Goal: Use online tool/utility: Utilize a website feature to perform a specific function

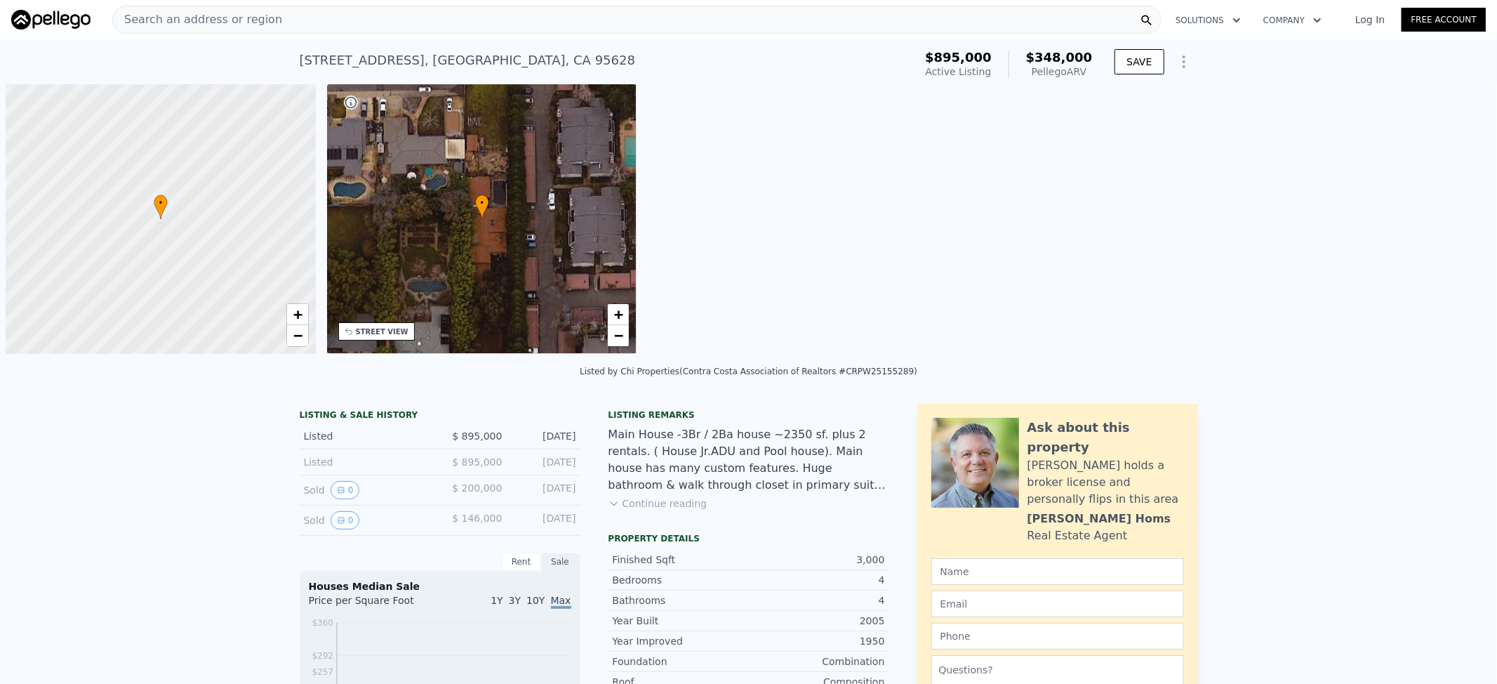
scroll to position [0, 6]
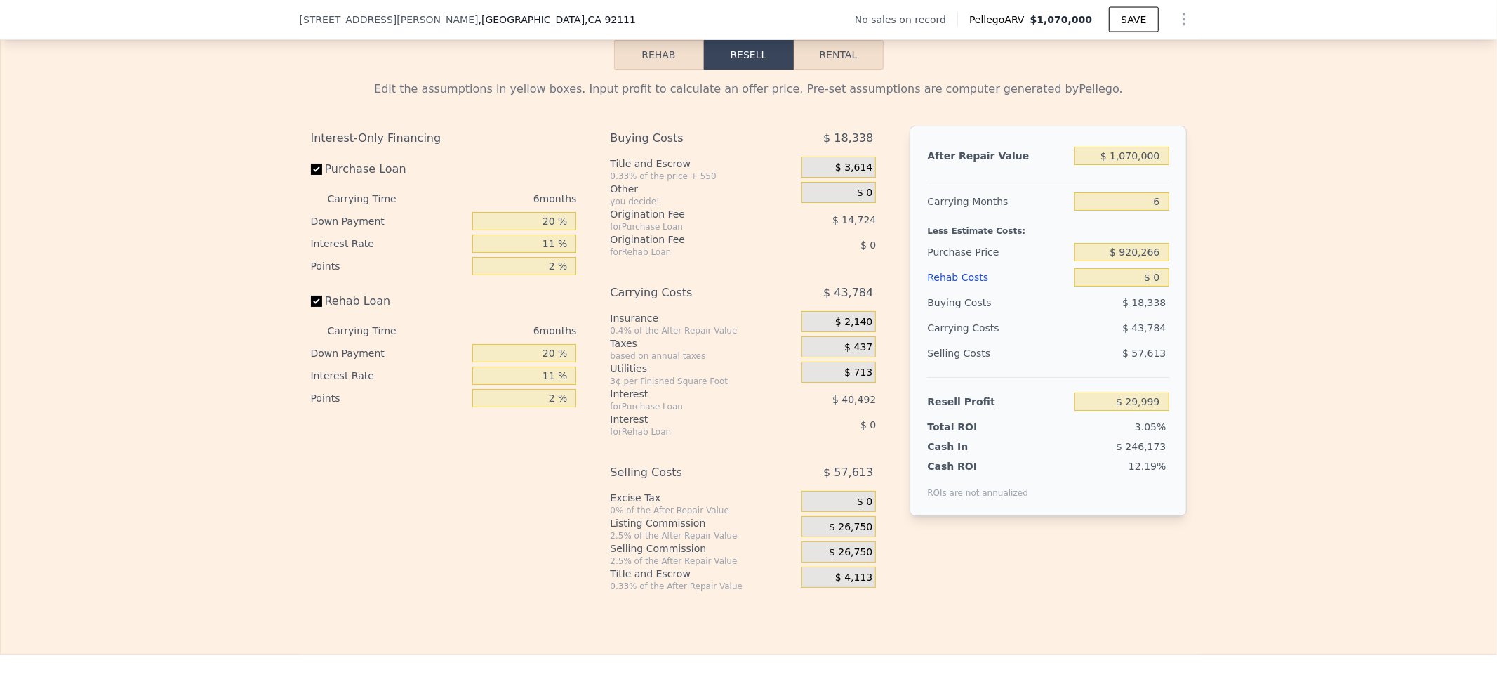
scroll to position [2053, 0]
drag, startPoint x: 1131, startPoint y: 327, endPoint x: 1154, endPoint y: 327, distance: 23.2
click at [1122, 284] on input "$ 0" at bounding box center [1121, 274] width 94 height 18
type input "$ 1"
type input "$ 29,998"
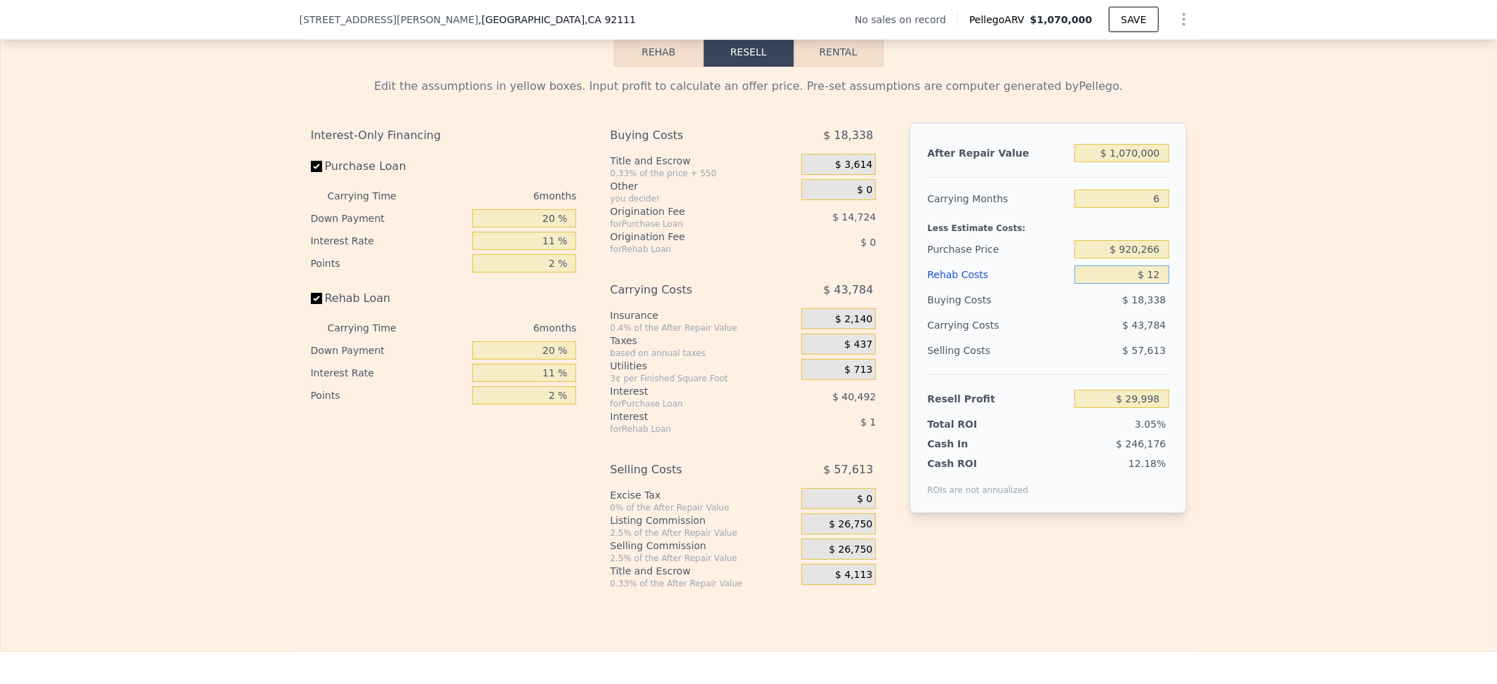
type input "$ 125"
type input "$ 29,866"
type input "$ 1"
type input "$ 29,998"
type input "$ 91"
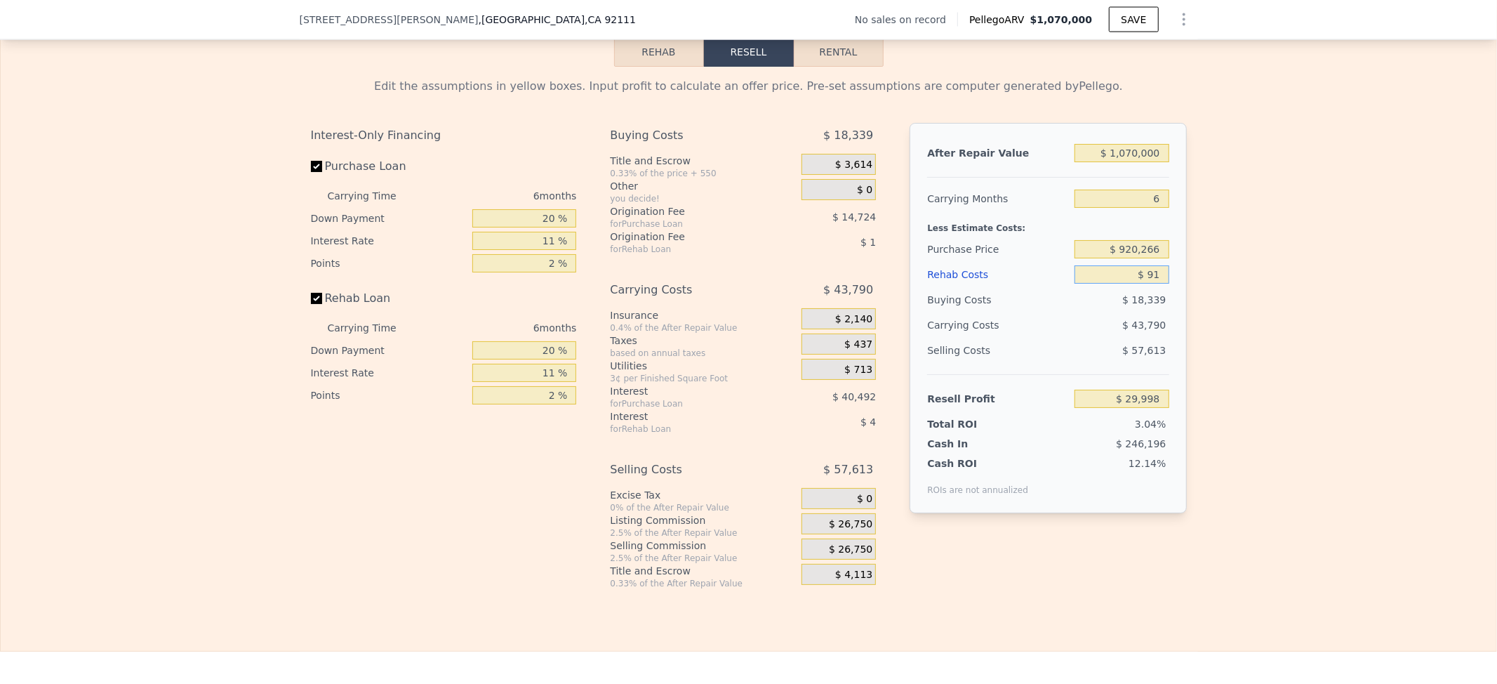
type input "$ 29,901"
type input "$ 90,001"
type input "-$ 65,402"
type input "$ 9,000"
type input "$ 20,459"
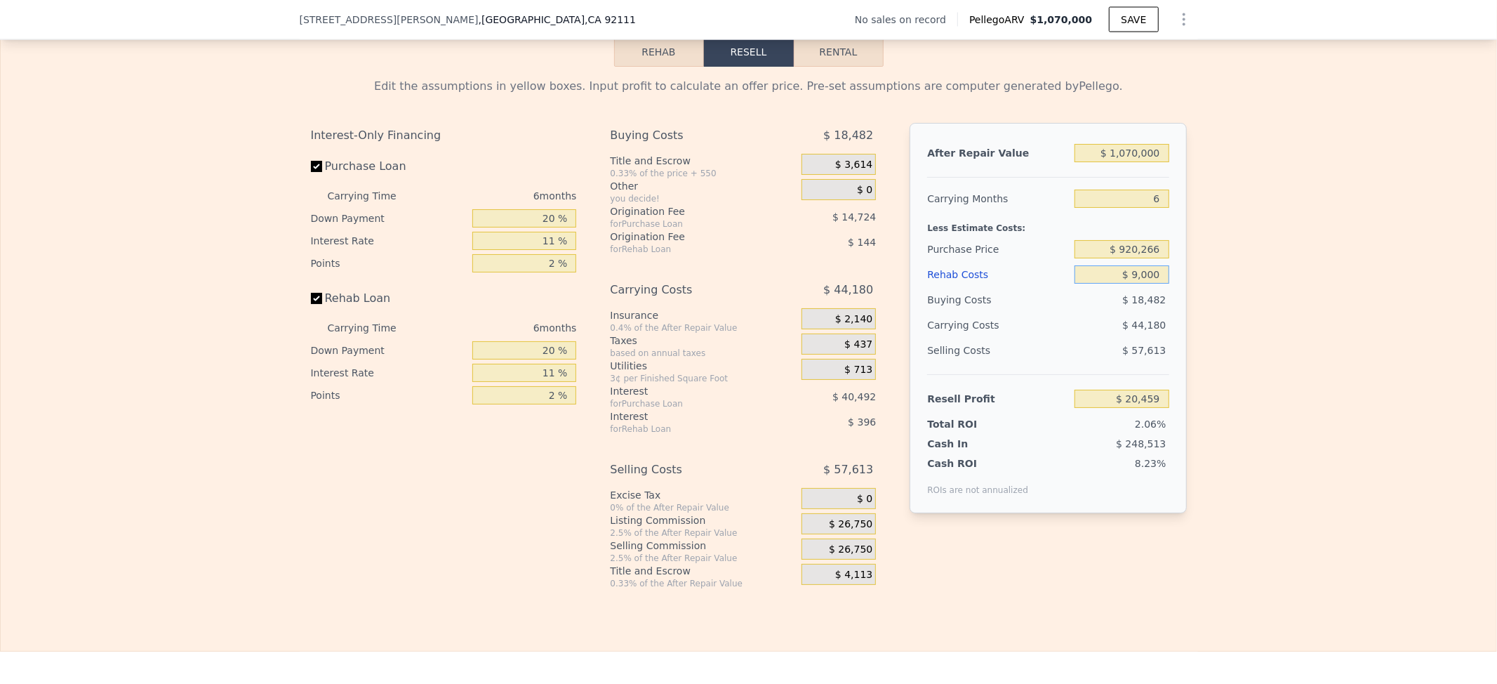
type input "$ 90,000"
type input "-$ 65,401"
type input "$ 90,000"
drag, startPoint x: 1105, startPoint y: 203, endPoint x: 1163, endPoint y: 206, distance: 58.4
click at [1122, 206] on div "After Repair Value $ 1,070,000 Carrying Months 6 Less Estimate Costs: Purchase …" at bounding box center [1048, 318] width 277 height 390
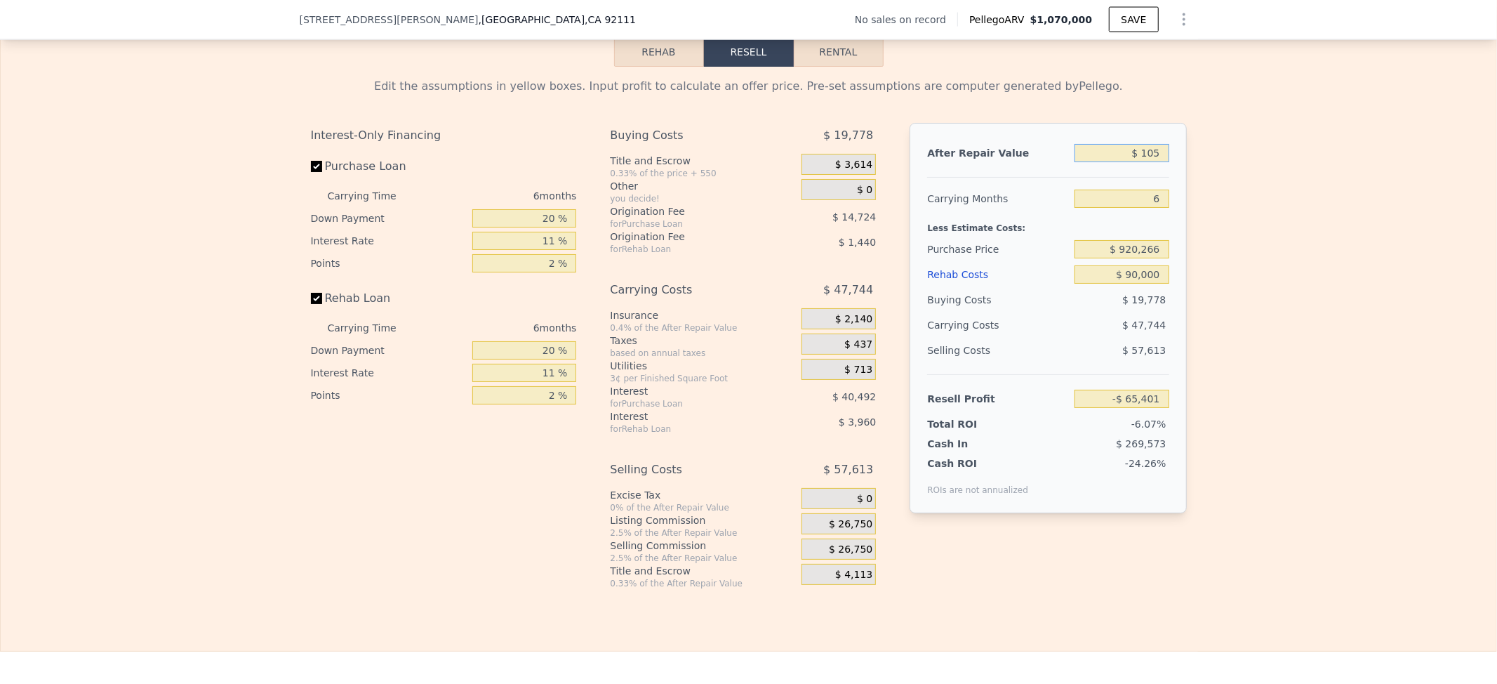
type input "$ 1,050"
type input "$ 0"
type input "-$ 979,805"
type input "$ 1,050,000"
type input "$ 11,105"
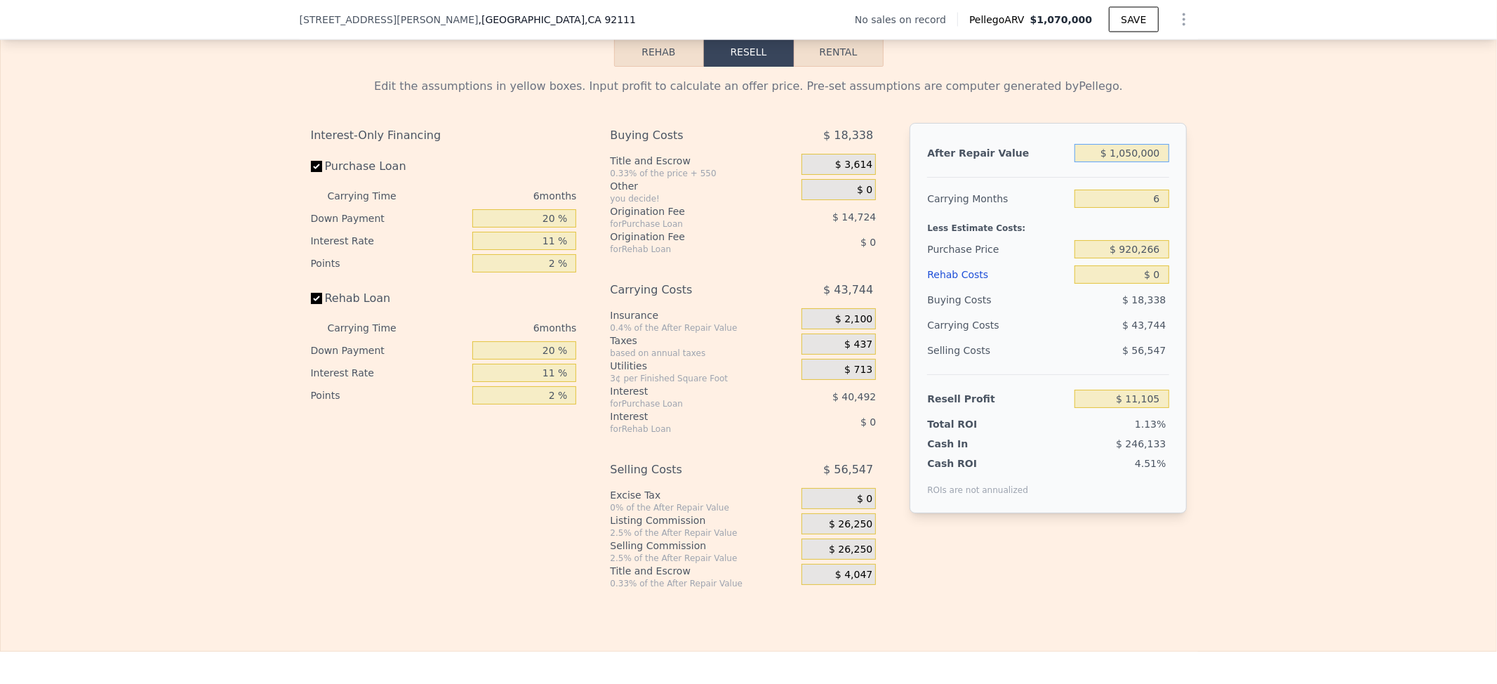
type input "$ 1,050,000"
click at [1122, 284] on input "$ 0" at bounding box center [1121, 274] width 94 height 18
type input "$ 90"
type input "$ 11,008"
type input "$ 900"
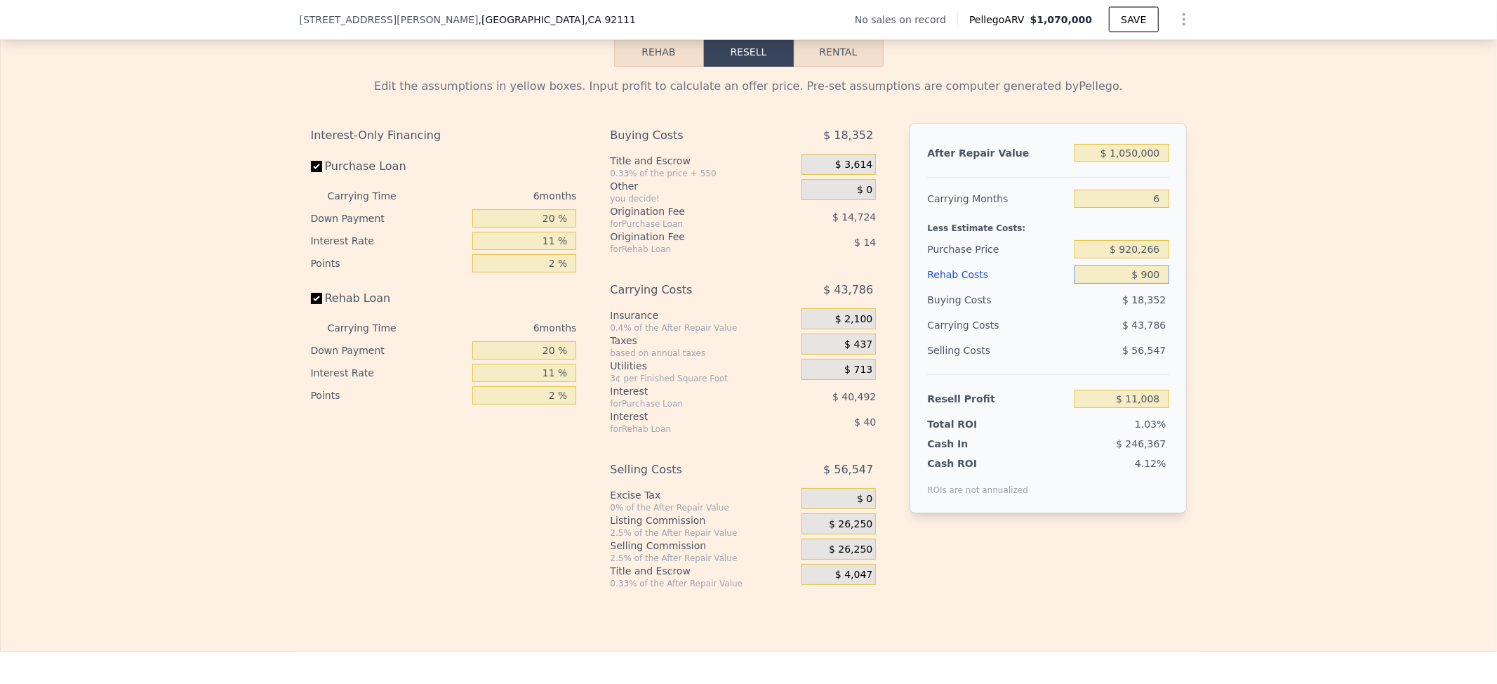
type input "$ 10,149"
type input "$ 900,000"
type input "-$ 942,895"
click at [1122, 284] on input "$ 900,000" at bounding box center [1121, 274] width 94 height 18
type input "$ 90,000"
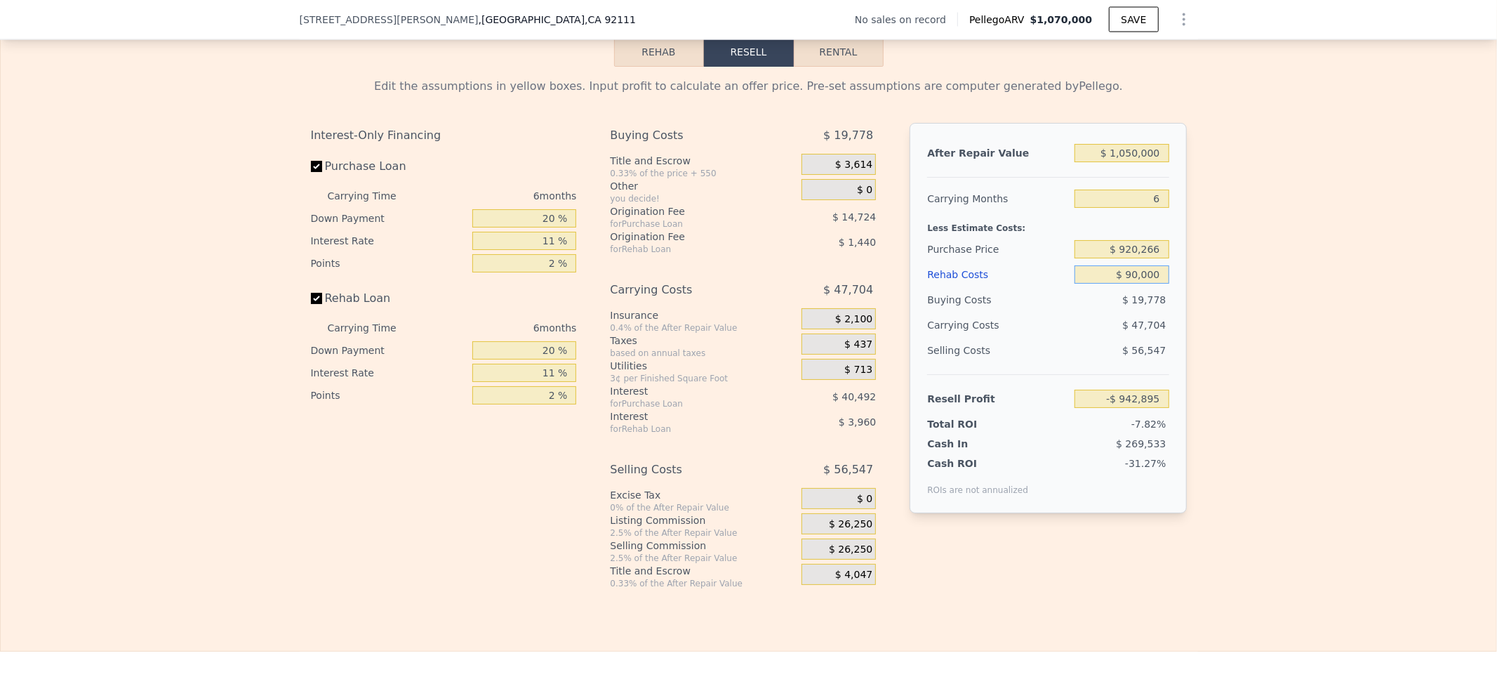
type input "-$ 84,295"
type input "$ 90,000"
drag, startPoint x: 1116, startPoint y: 301, endPoint x: 1159, endPoint y: 298, distance: 43.7
click at [1122, 258] on input "$ 920,266" at bounding box center [1121, 249] width 94 height 18
drag, startPoint x: 1159, startPoint y: 298, endPoint x: 1103, endPoint y: 298, distance: 56.1
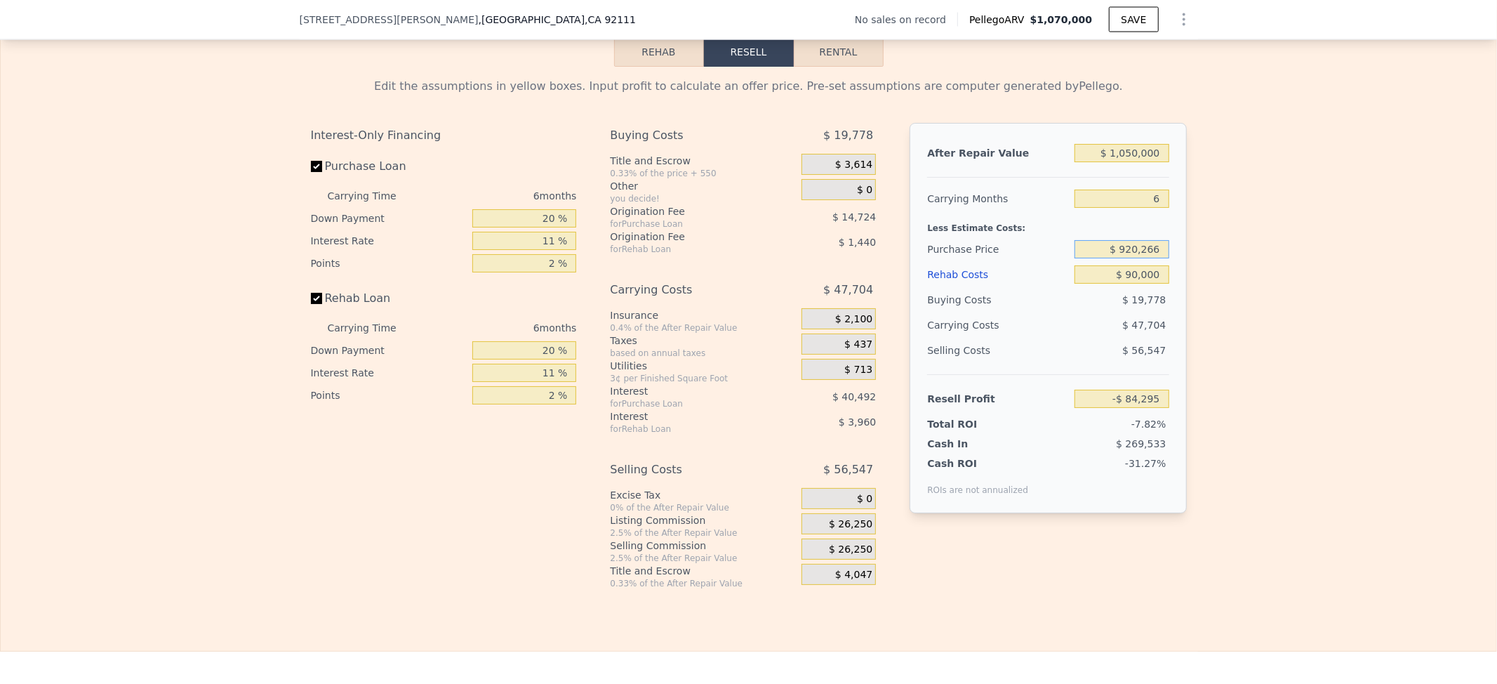
click at [1103, 258] on input "$ 920,266" at bounding box center [1121, 249] width 94 height 18
type input "$ 850,000"
click at [1039, 287] on div "Rehab Costs" at bounding box center [998, 274] width 142 height 25
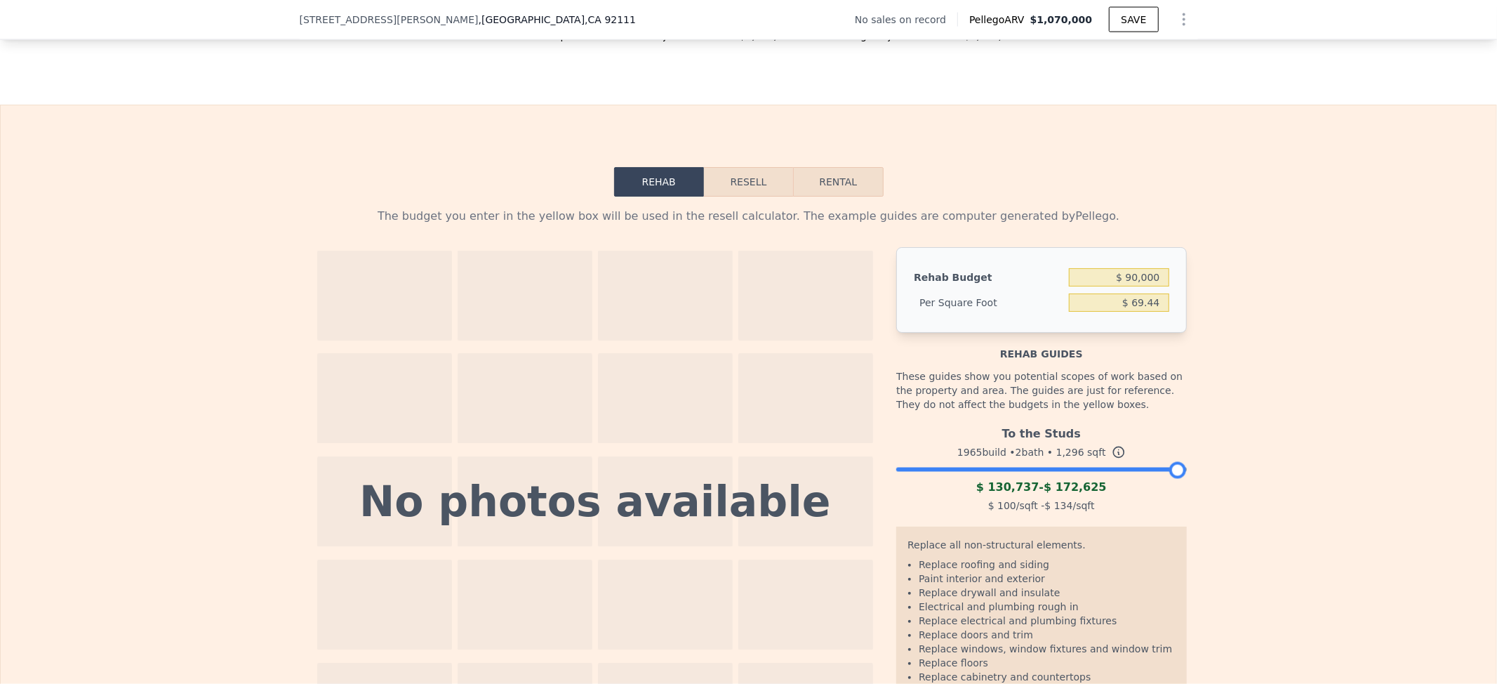
scroll to position [1867, 0]
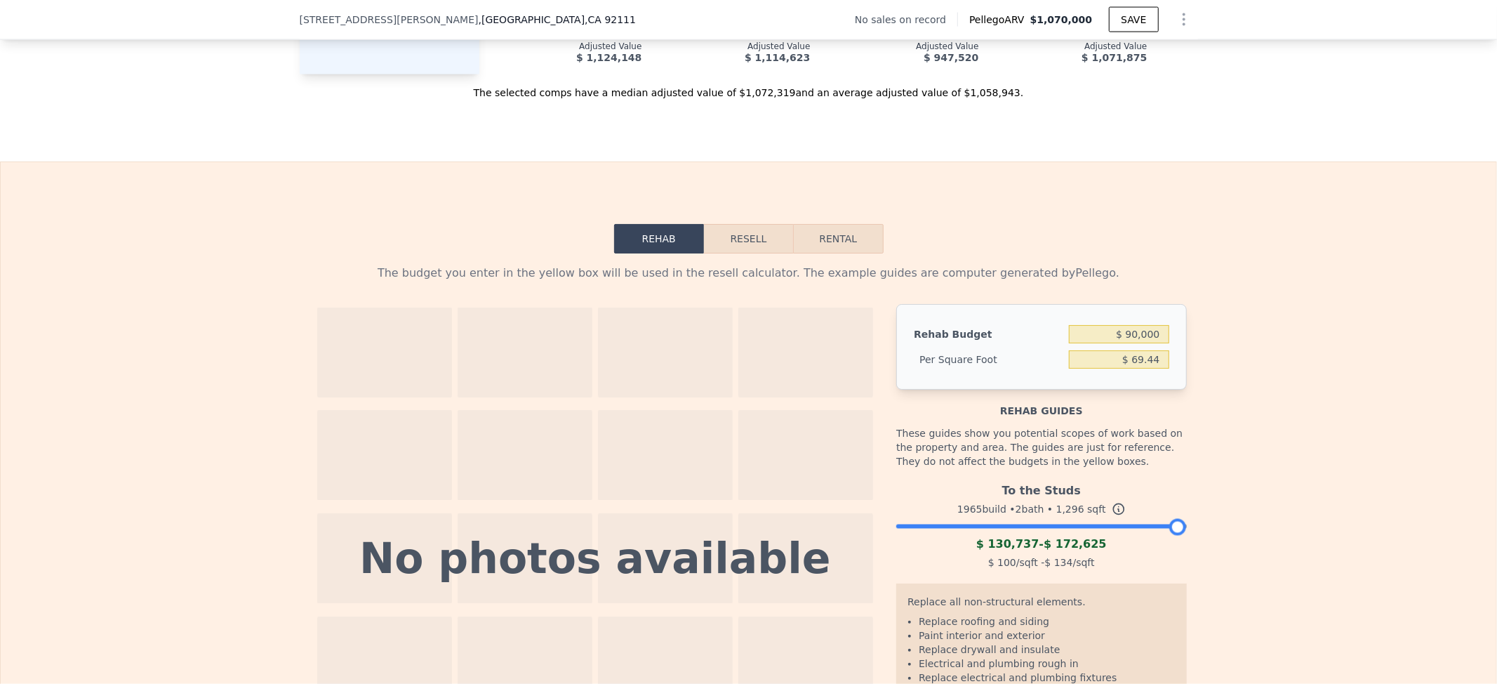
click at [739, 253] on button "Resell" at bounding box center [748, 238] width 89 height 29
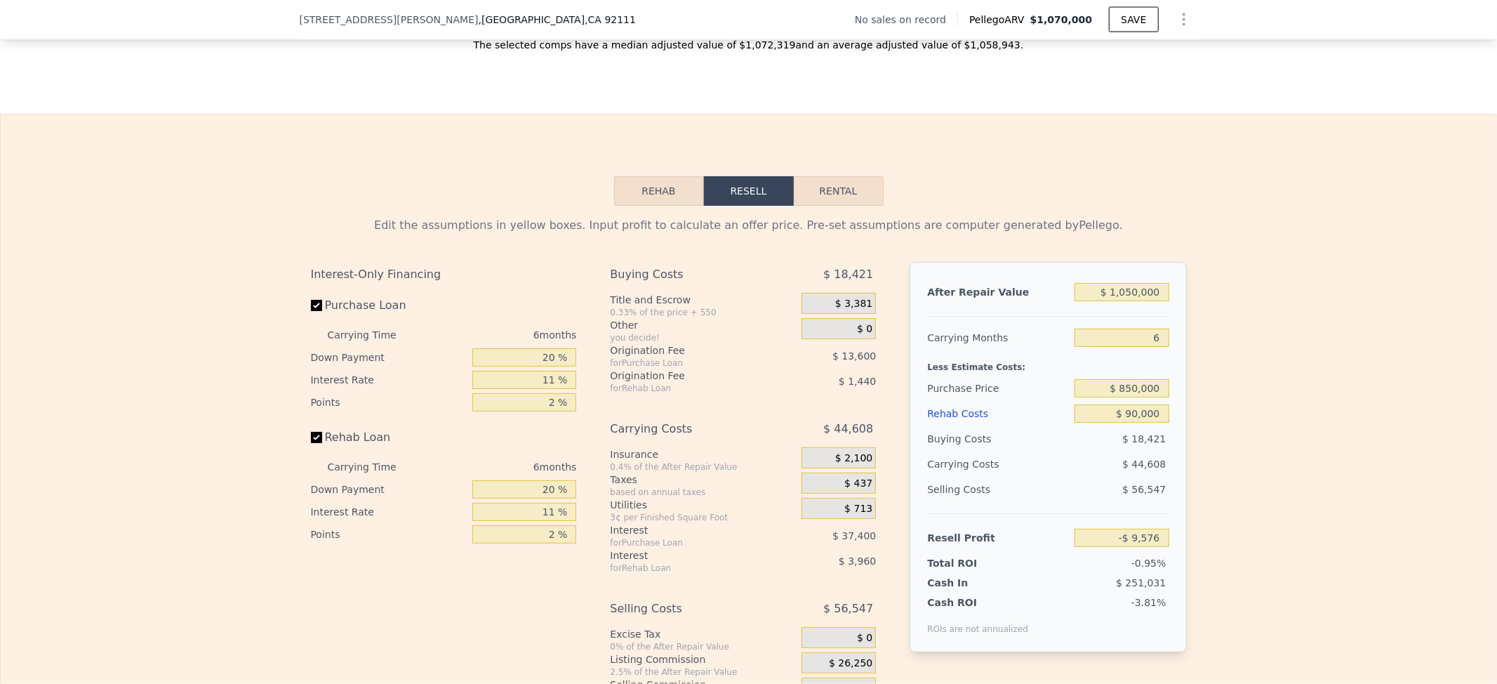
scroll to position [2053, 0]
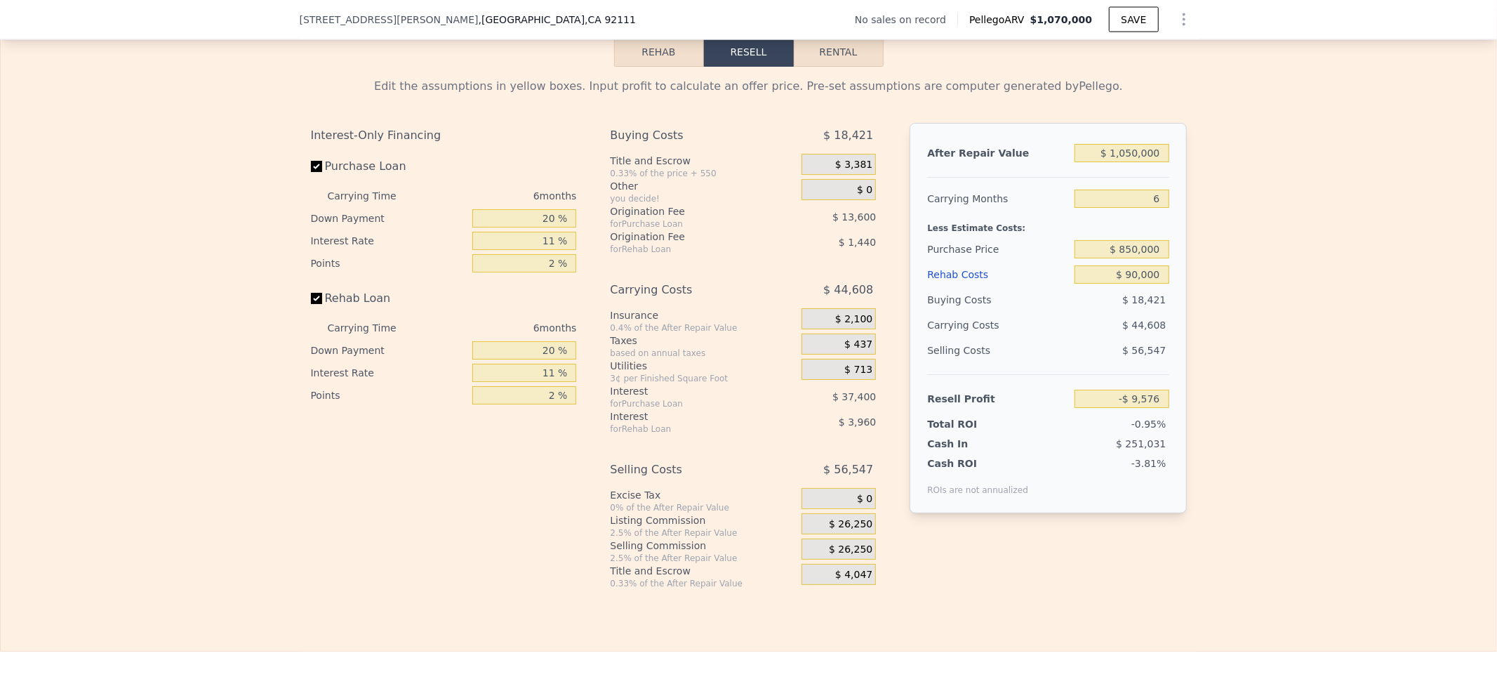
type input "$ 1,070,000"
type input "$ 0"
type input "$ 29,999"
drag, startPoint x: 1116, startPoint y: 204, endPoint x: 1136, endPoint y: 204, distance: 19.7
click at [1122, 162] on input "$ 1,070,000" at bounding box center [1121, 153] width 94 height 18
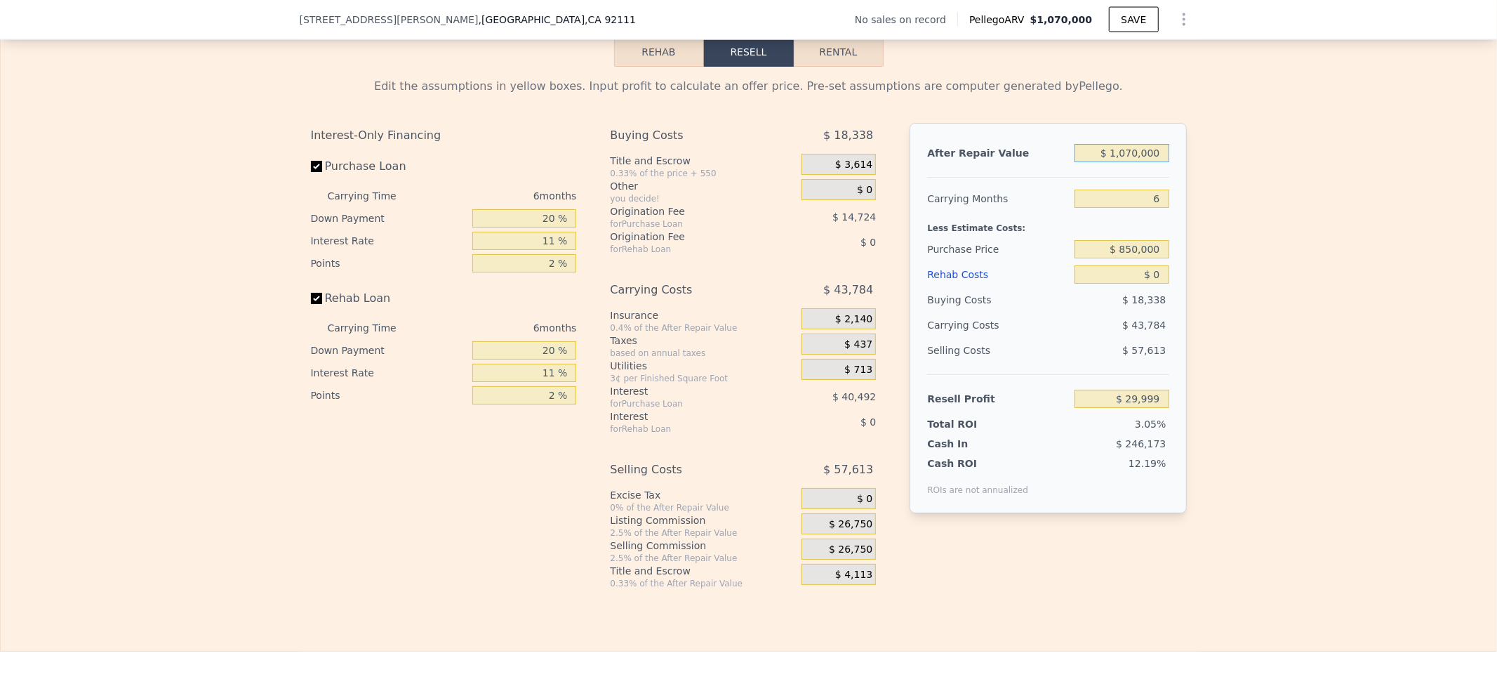
type input "$ 11,000"
type input "-$ 970,407"
type input "$ 1,100,000"
type input "$ 58,339"
type input "$ 1,100,000"
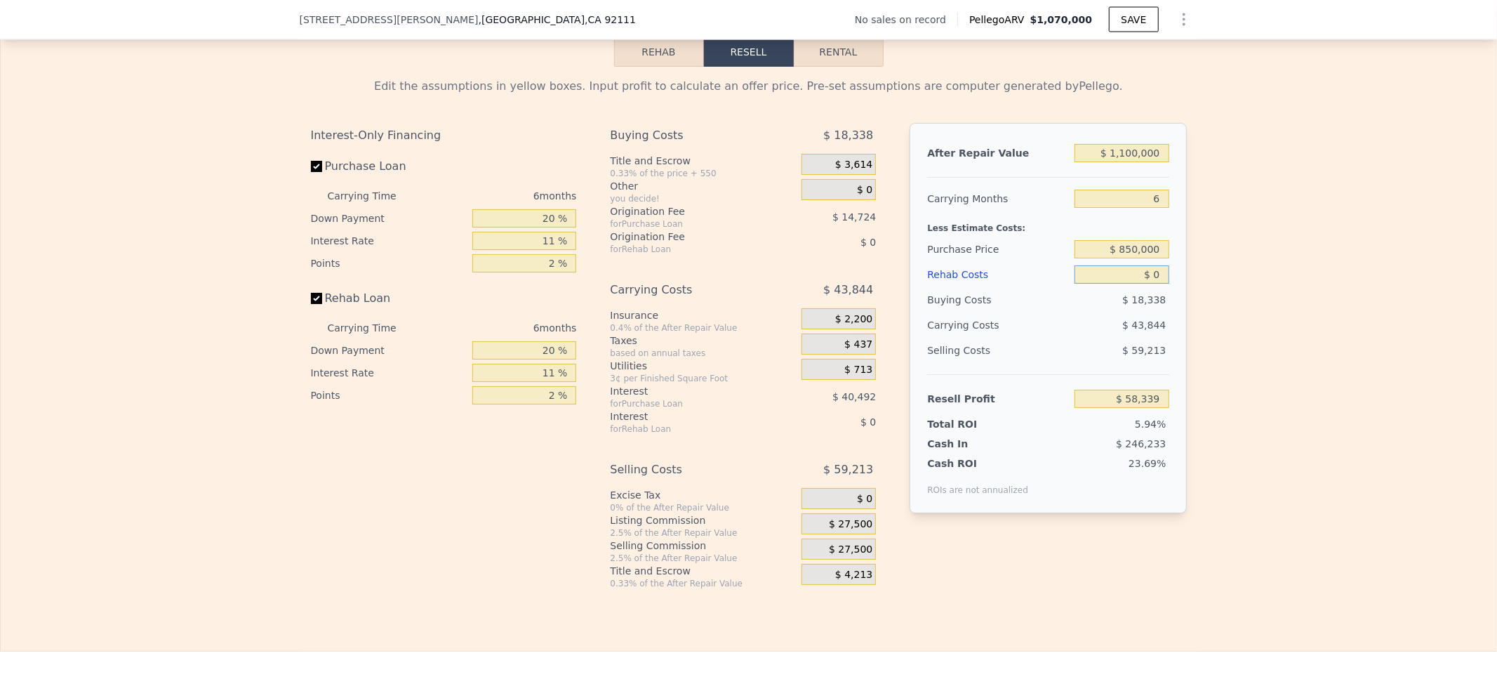
click at [1122, 284] on input "$ 0" at bounding box center [1121, 274] width 94 height 18
type input "$ 9"
type input "$ 58,330"
type input "$ 90"
type input "$ 58,242"
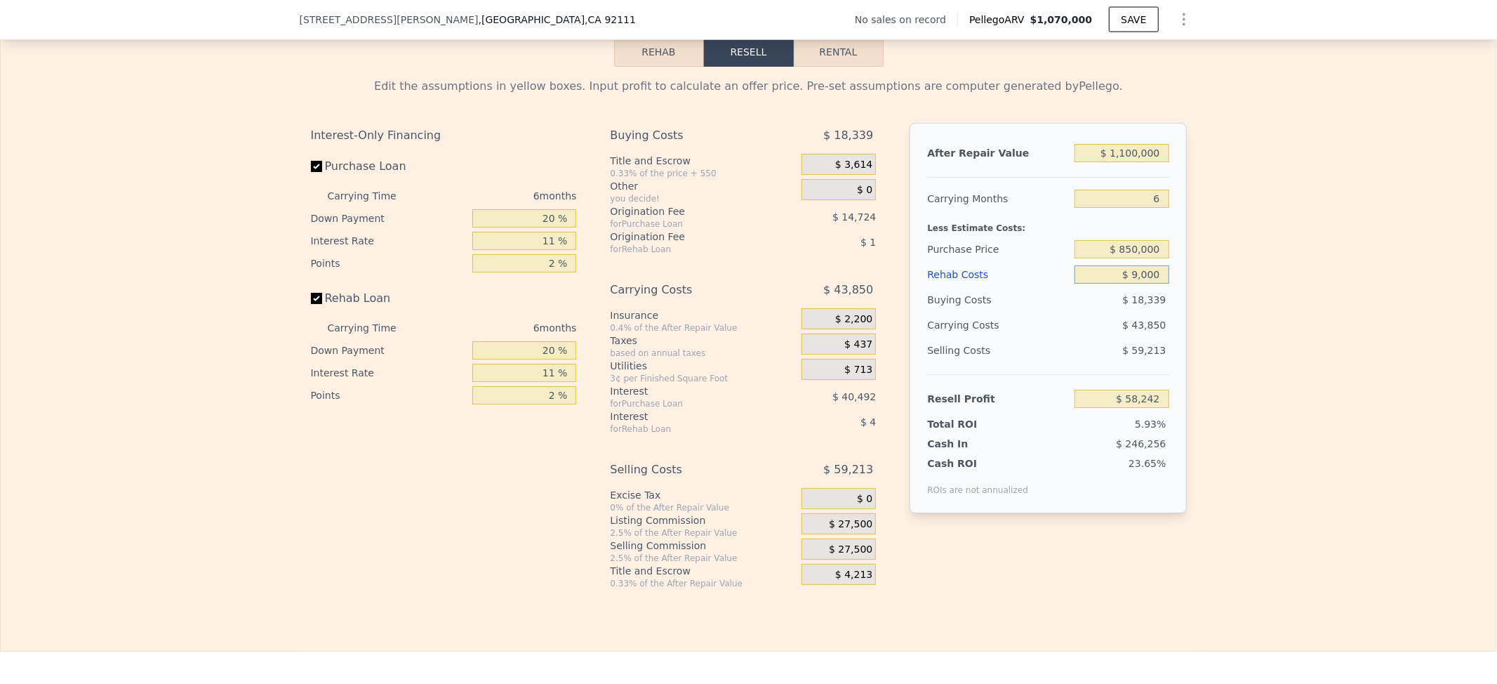
type input "$ 90,000"
type input "-$ 37,061"
type input "$ 90,000"
click at [1122, 258] on input "$ 850,000" at bounding box center [1121, 249] width 94 height 18
drag, startPoint x: 1107, startPoint y: 303, endPoint x: 1165, endPoint y: 295, distance: 58.1
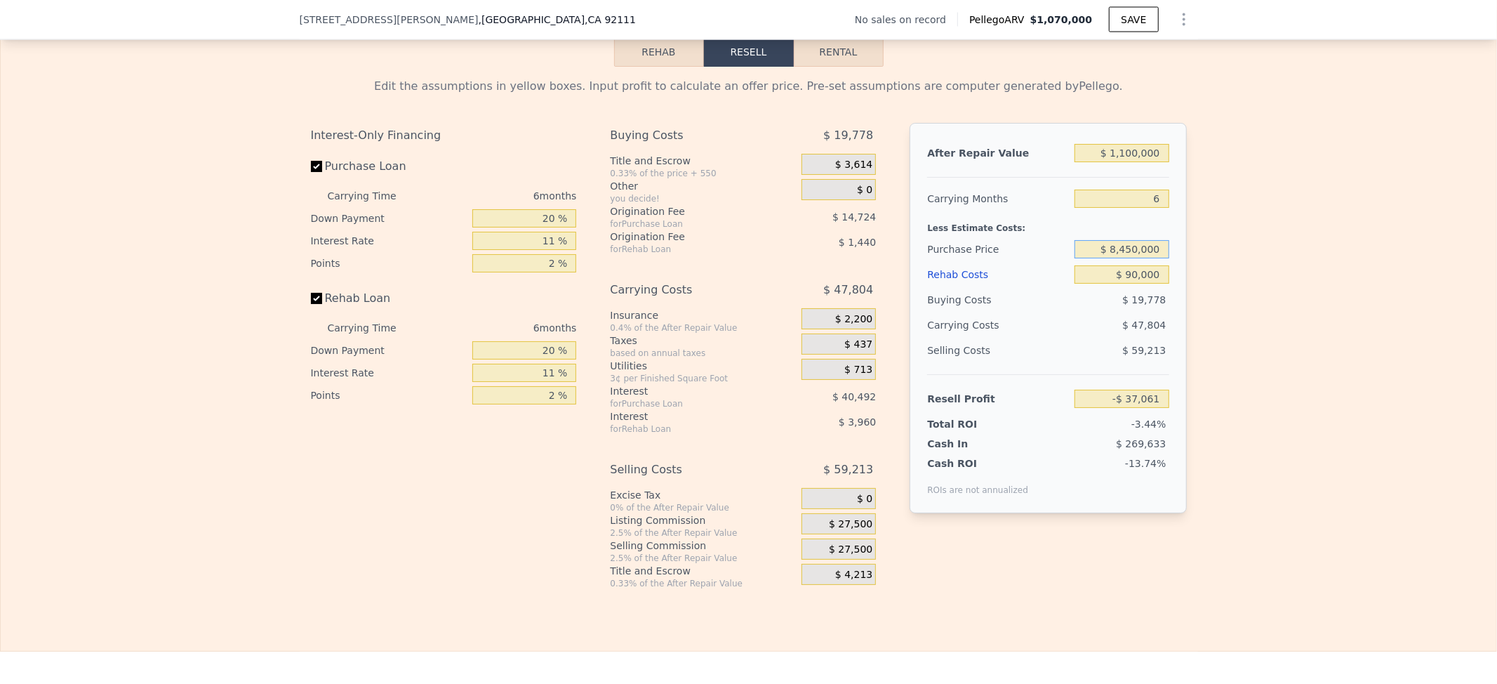
click at [1122, 295] on div "After Repair Value $ 1,100,000 Carrying Months 6 Less Estimate Costs: Purchase …" at bounding box center [1048, 318] width 277 height 390
type input "$ 840,000"
click at [1122, 208] on input "6" at bounding box center [1121, 198] width 94 height 18
type input "$ 48,290"
type input "5"
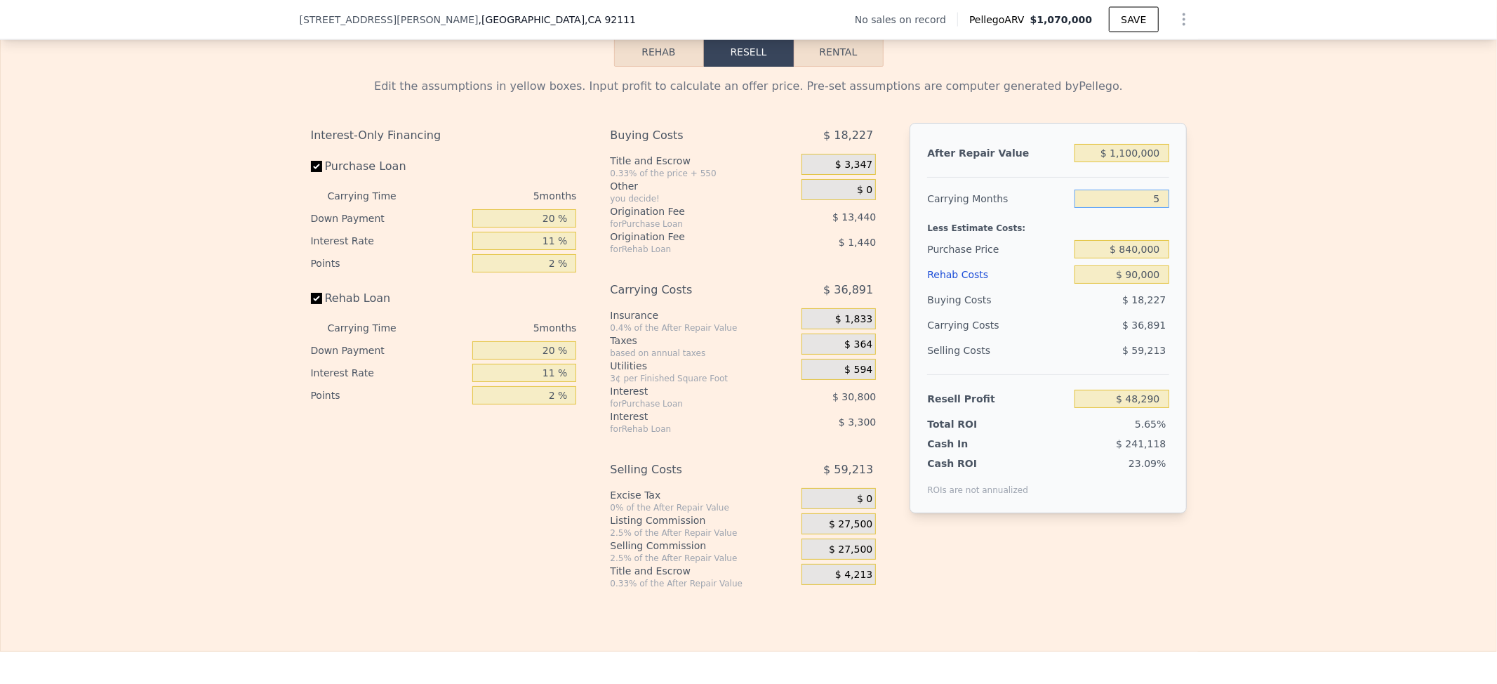
type input "$ 55,669"
type input "5"
click at [1037, 237] on div "Less Estimate Costs:" at bounding box center [1047, 223] width 241 height 25
type input "$ 1,070,000"
type input "6"
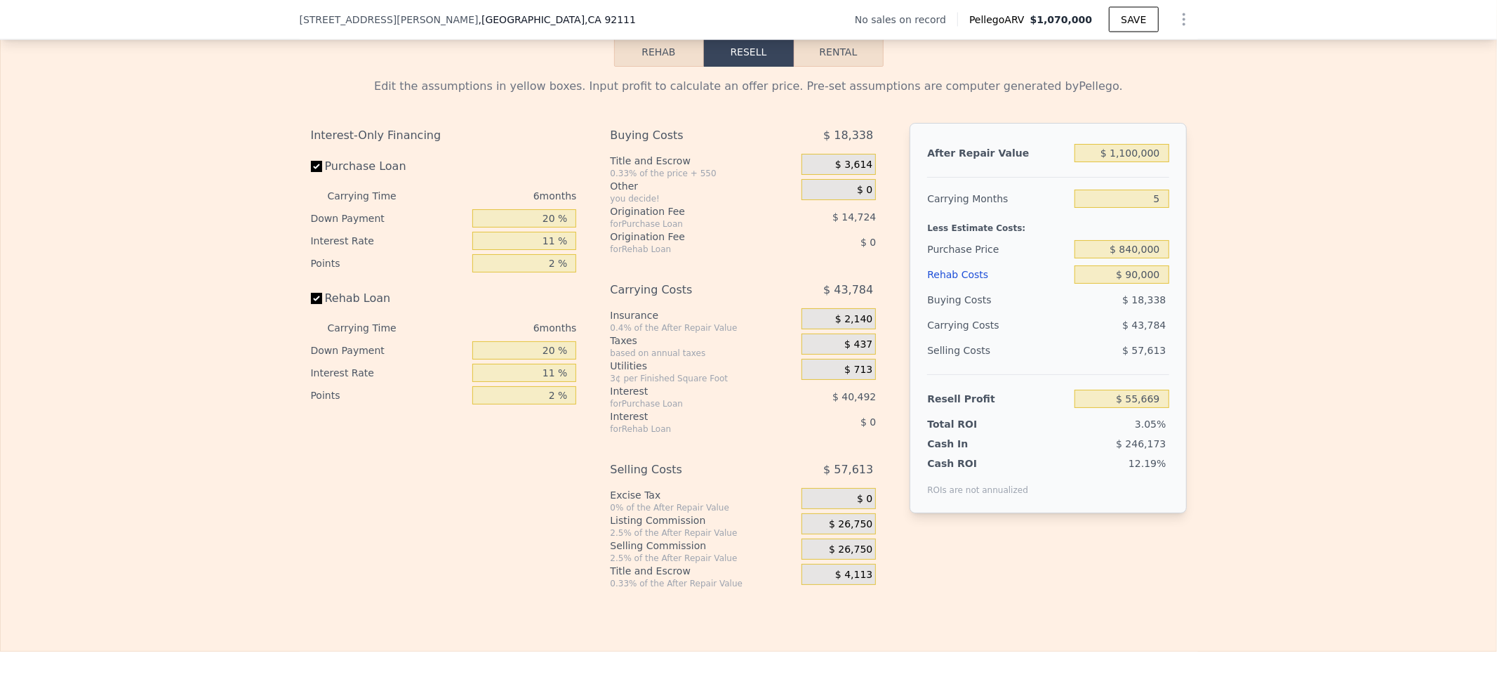
type input "$ 0"
type input "$ 29,999"
